Goal: Task Accomplishment & Management: Manage account settings

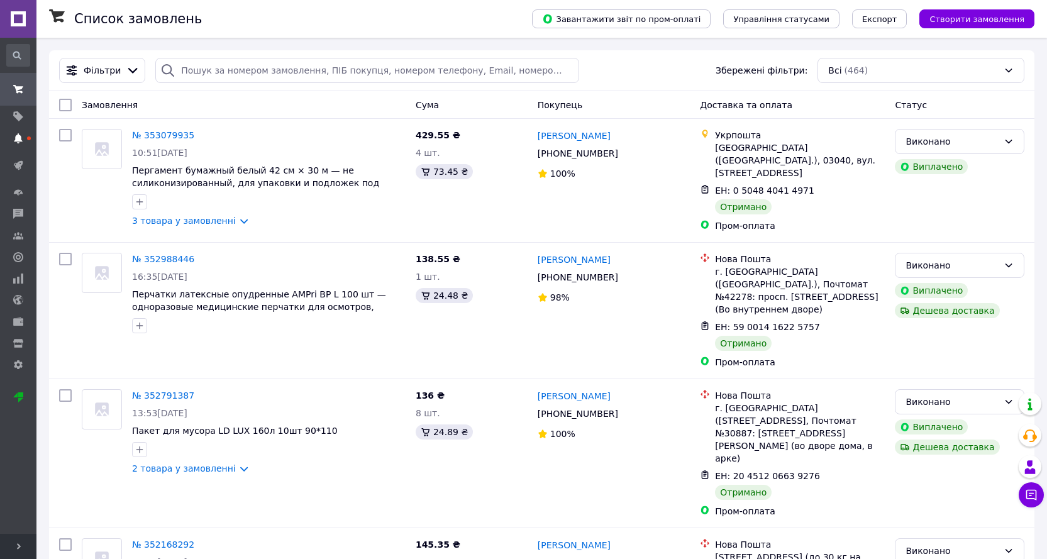
click at [14, 140] on icon at bounding box center [18, 138] width 10 height 10
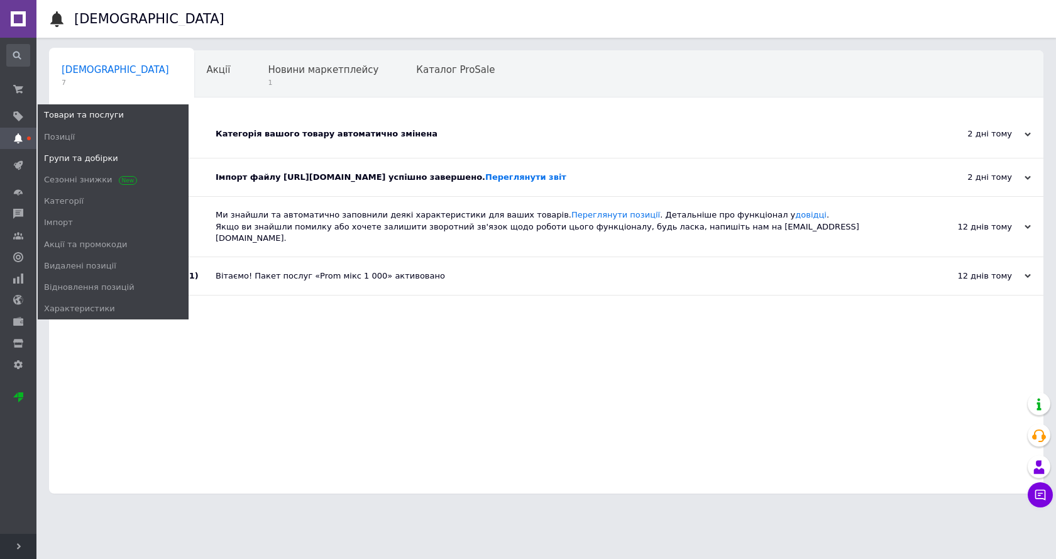
click at [74, 160] on span "Групи та добірки" at bounding box center [81, 158] width 74 height 11
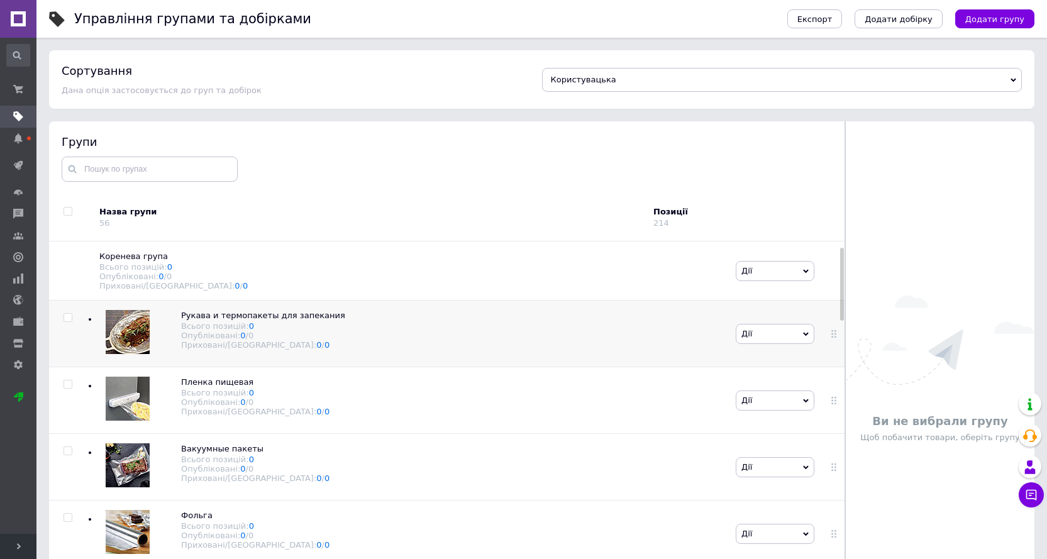
scroll to position [126, 0]
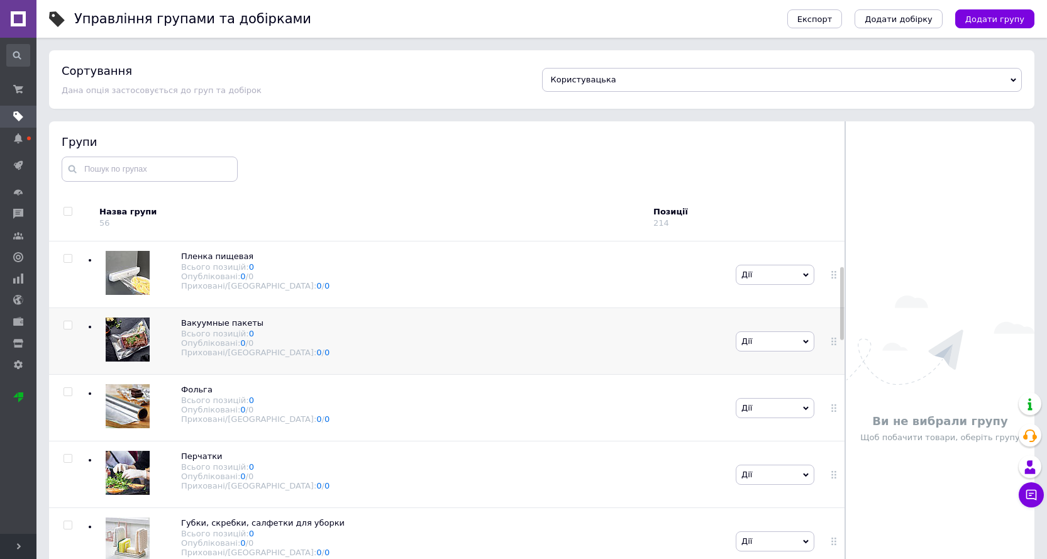
click at [126, 340] on img at bounding box center [128, 340] width 44 height 44
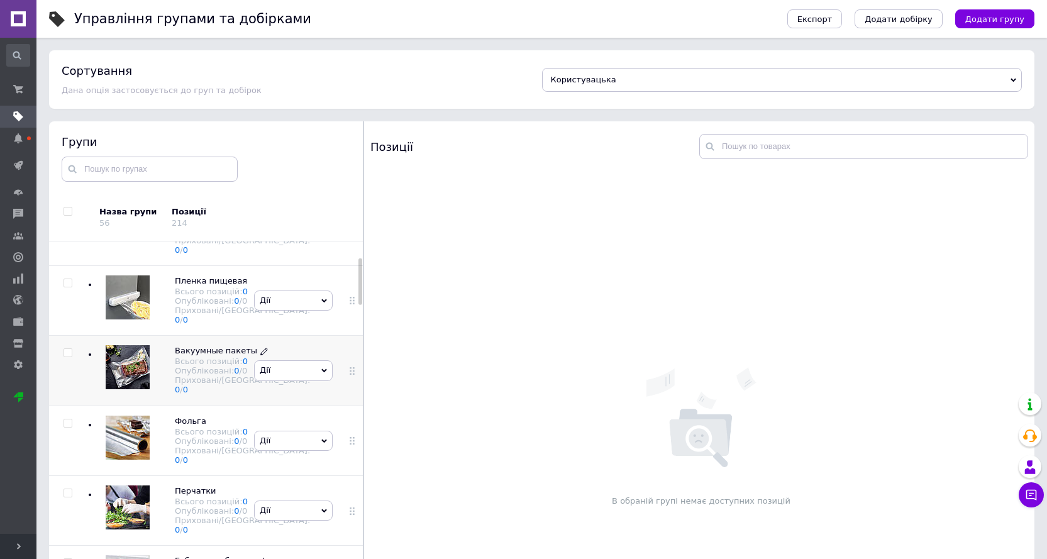
click at [260, 355] on use at bounding box center [263, 351] width 7 height 7
